Goal: Information Seeking & Learning: Learn about a topic

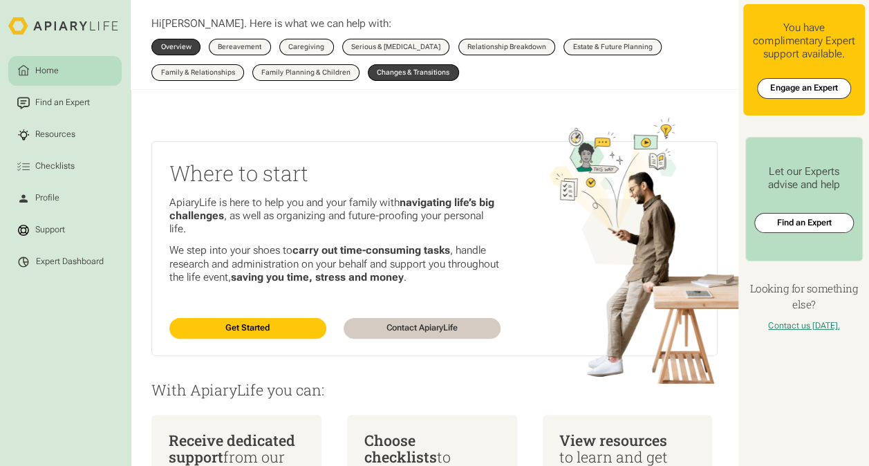
click at [414, 79] on link "Changes & Transitions" at bounding box center [413, 72] width 91 height 17
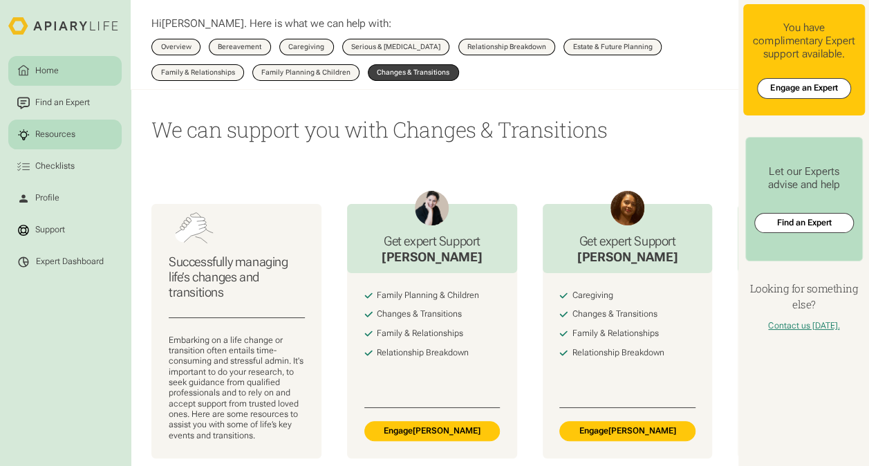
click at [68, 138] on div "Resources" at bounding box center [55, 135] width 44 height 12
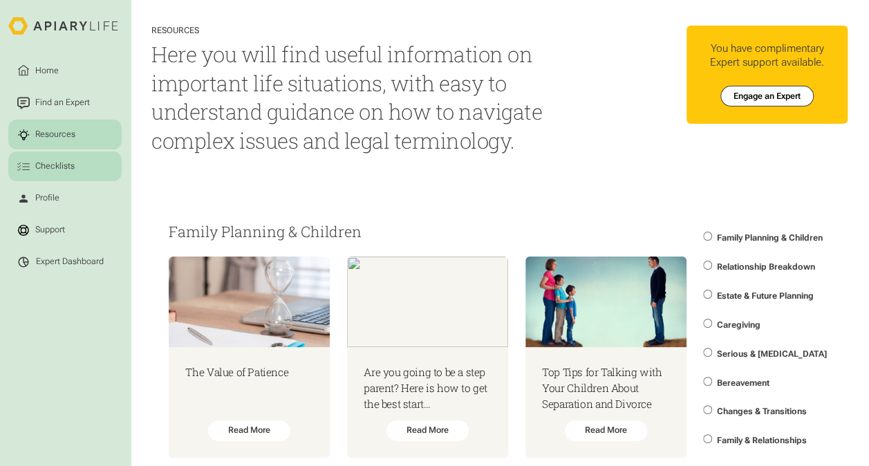
click at [71, 172] on div "Checklists" at bounding box center [55, 166] width 44 height 12
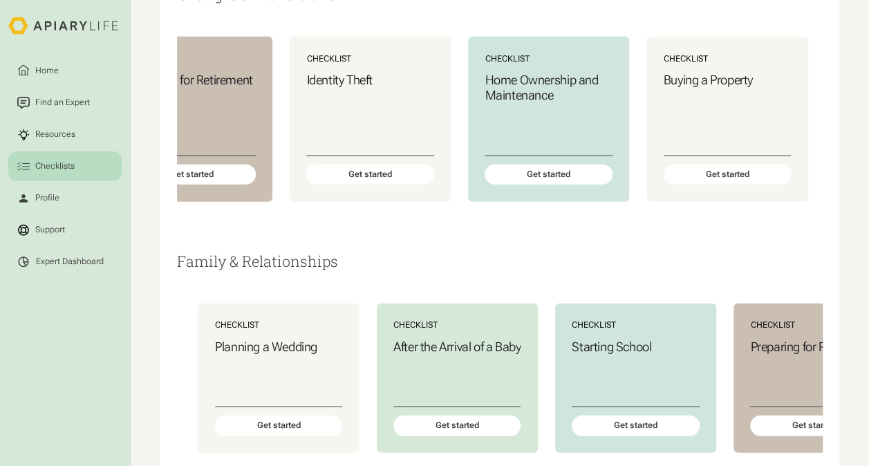
scroll to position [0, 446]
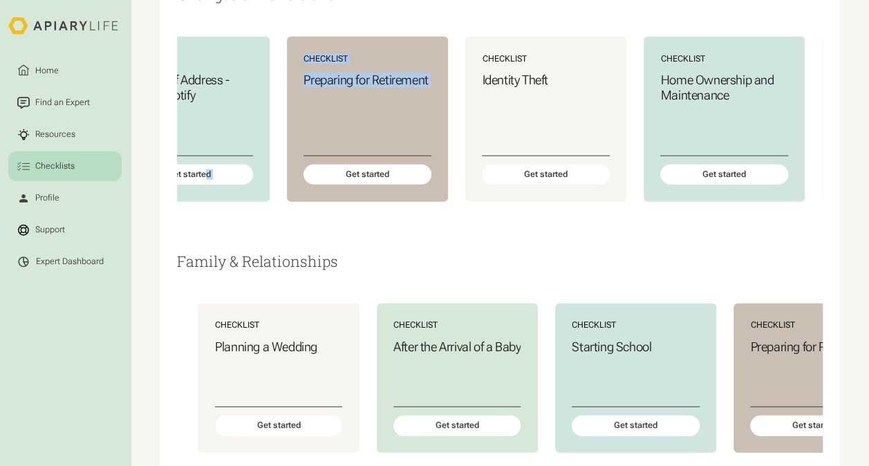
drag, startPoint x: 293, startPoint y: 307, endPoint x: 348, endPoint y: 315, distance: 55.9
click at [216, 253] on div "Changes & Transitions Checklist Planning a Wedding Get started Checklist Return…" at bounding box center [499, 119] width 645 height 267
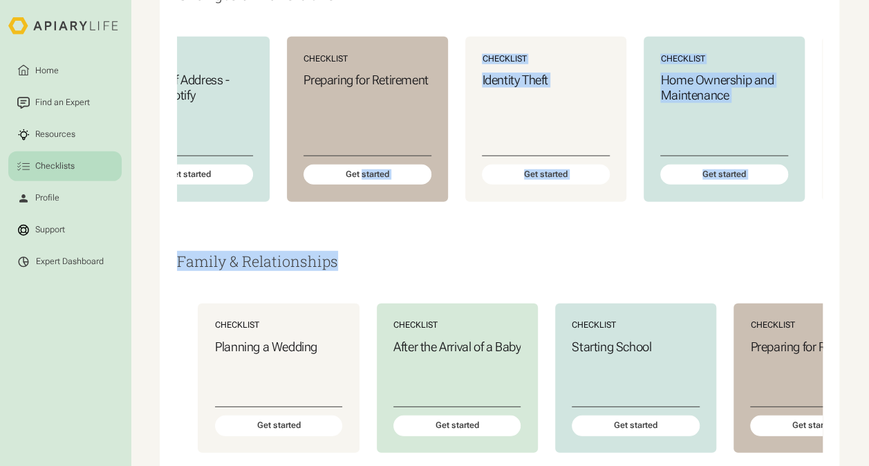
drag, startPoint x: 348, startPoint y: 315, endPoint x: 366, endPoint y: 315, distance: 18.0
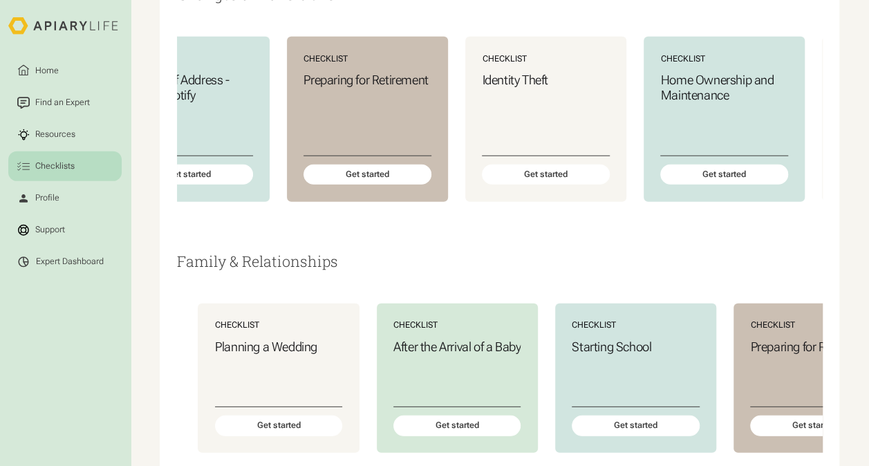
drag, startPoint x: 366, startPoint y: 315, endPoint x: 323, endPoint y: 281, distance: 55.0
click at [323, 236] on div "Checklist Planning a Wedding Get started Checklist Returning to Work after Medi…" at bounding box center [499, 119] width 645 height 233
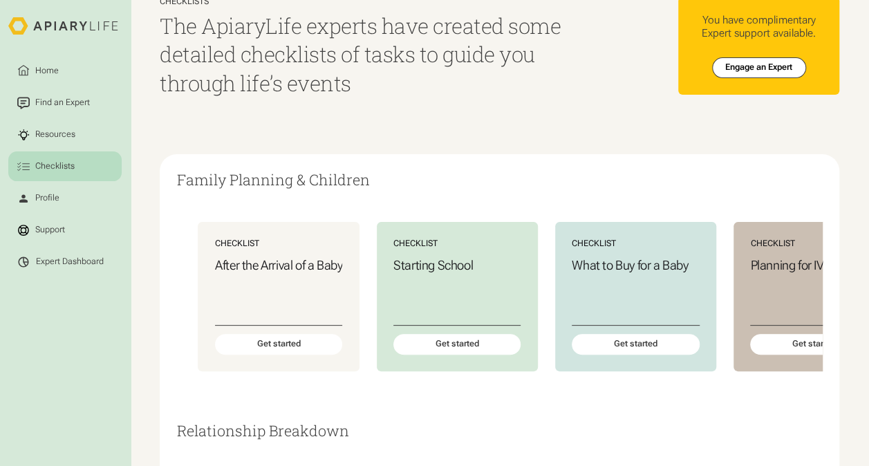
scroll to position [0, 0]
